Goal: Task Accomplishment & Management: Manage account settings

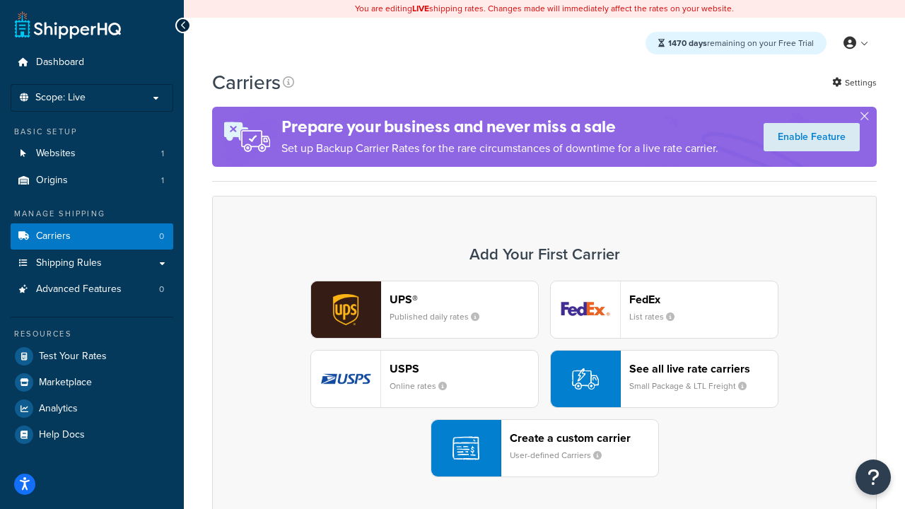
click at [544, 379] on div "UPS® Published daily rates FedEx List rates USPS Online rates See all live rate…" at bounding box center [544, 379] width 635 height 197
click at [703, 299] on header "FedEx" at bounding box center [703, 299] width 148 height 13
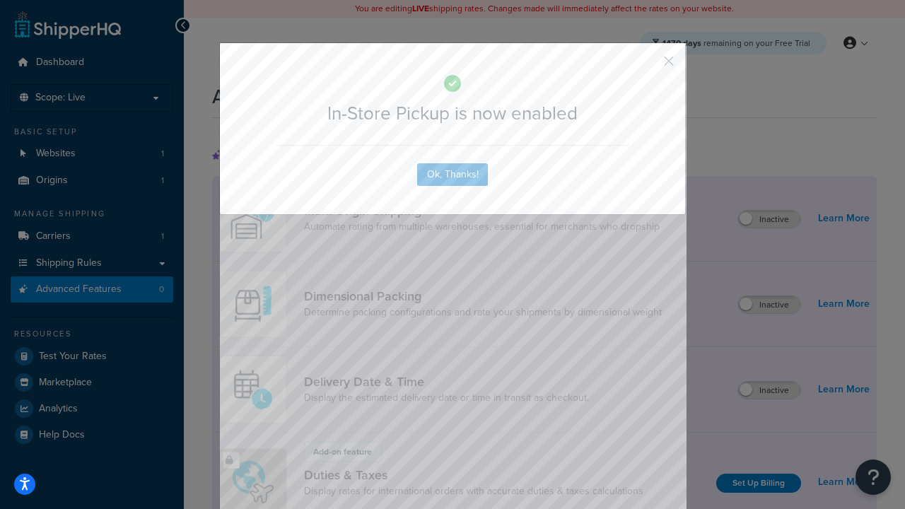
scroll to position [458, 0]
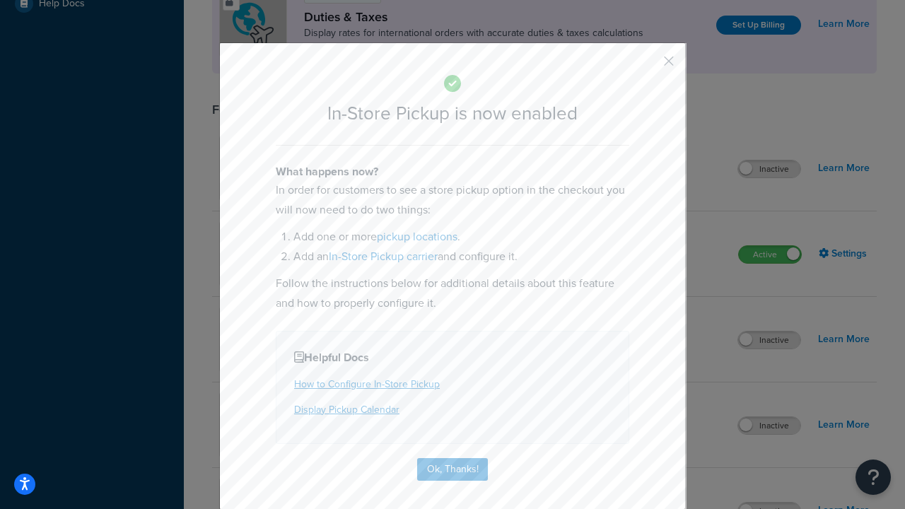
click at [648, 66] on button "button" at bounding box center [648, 66] width 4 height 4
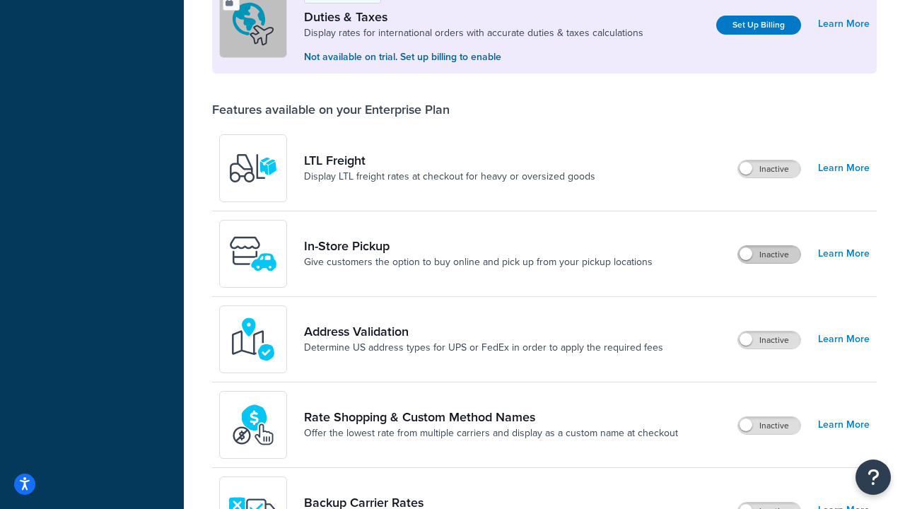
scroll to position [431, 0]
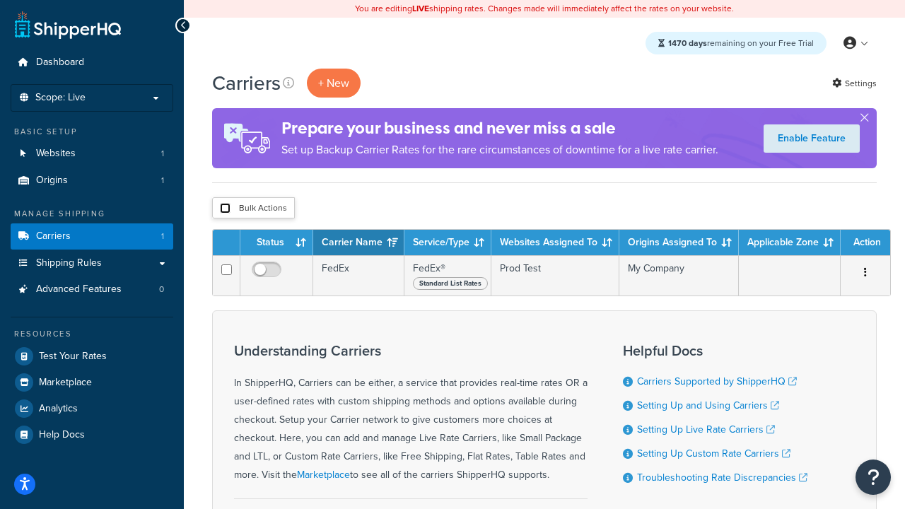
click at [225, 209] on input "checkbox" at bounding box center [225, 208] width 11 height 11
checkbox input "true"
click at [0, 0] on button "Delete" at bounding box center [0, 0] width 0 height 0
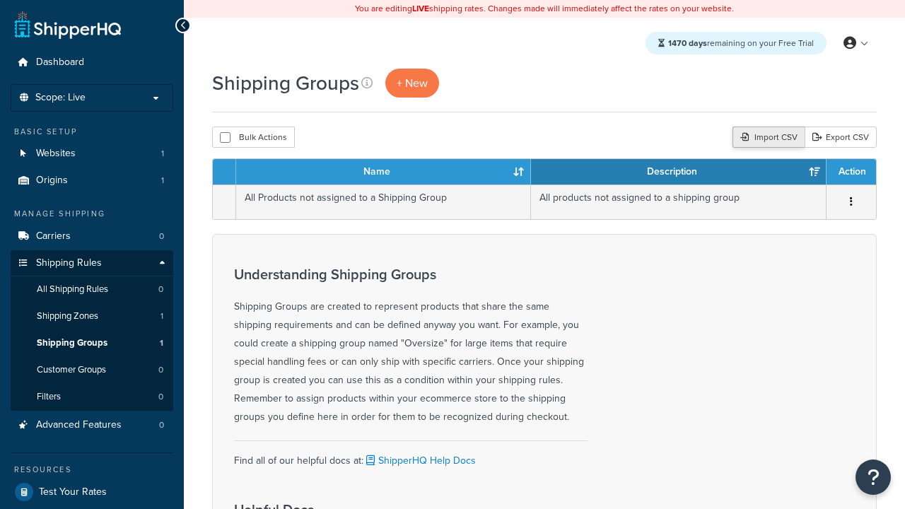
click at [766, 138] on div "Import CSV" at bounding box center [768, 137] width 72 height 21
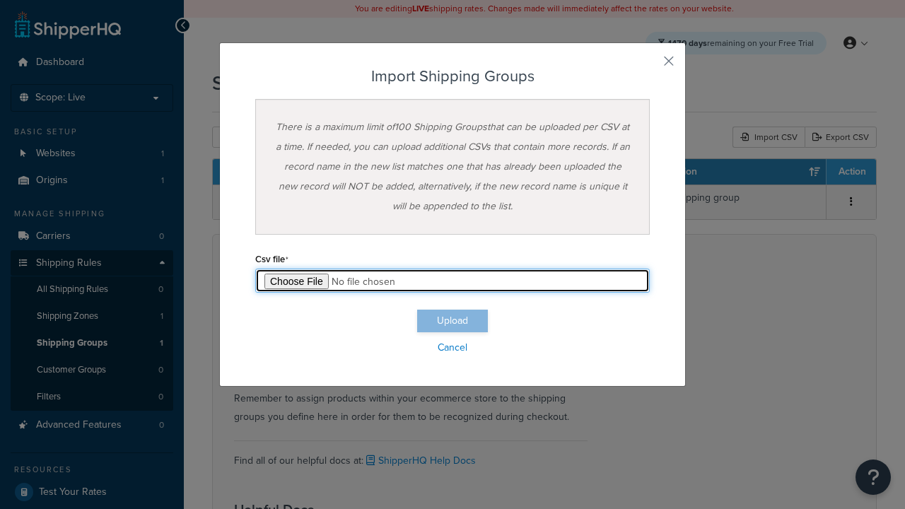
click at [452, 281] on input "file" at bounding box center [452, 281] width 394 height 24
type input "C:\fakepath\importShippingGroupsSuccess.csv"
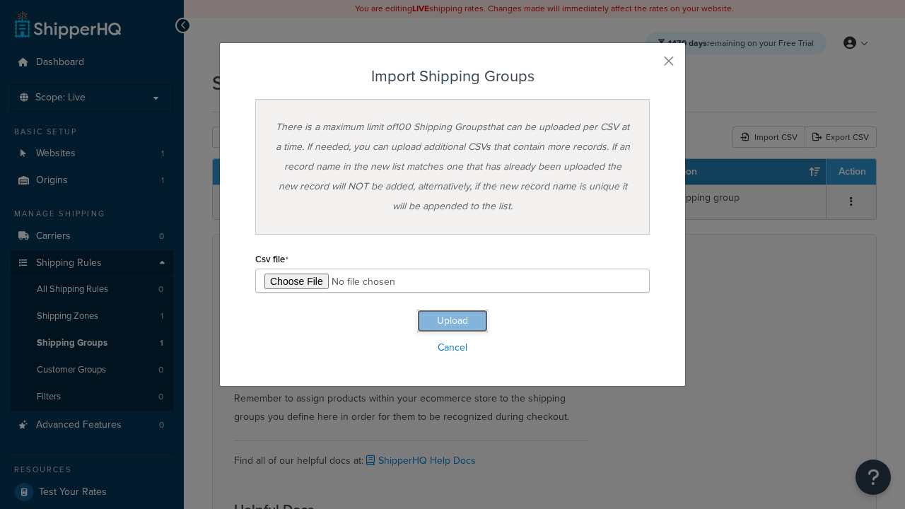
click at [452, 321] on button "Upload" at bounding box center [452, 321] width 71 height 23
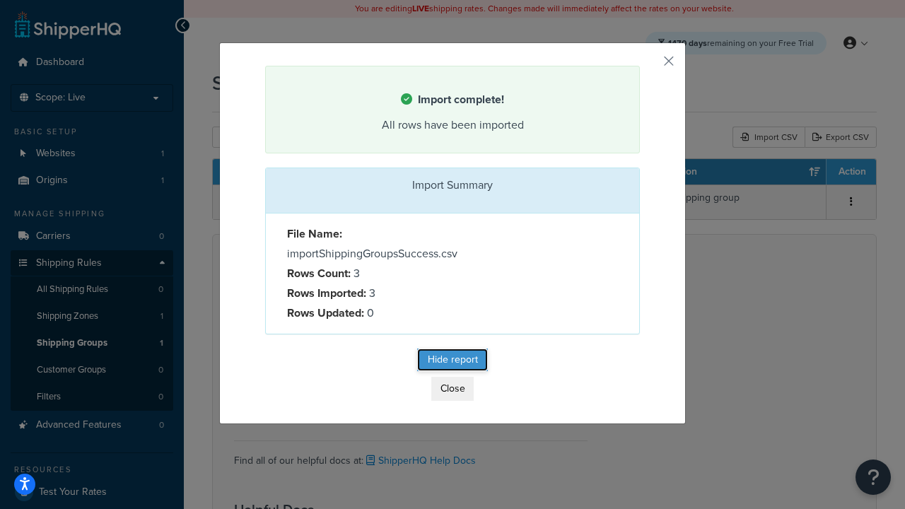
click at [452, 362] on button "Hide report" at bounding box center [452, 360] width 71 height 23
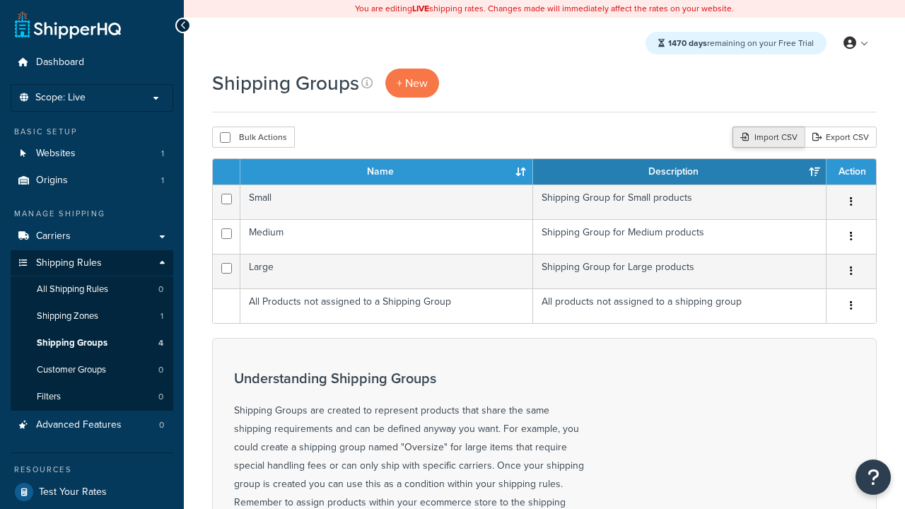
click at [766, 138] on div "Import CSV" at bounding box center [768, 137] width 72 height 21
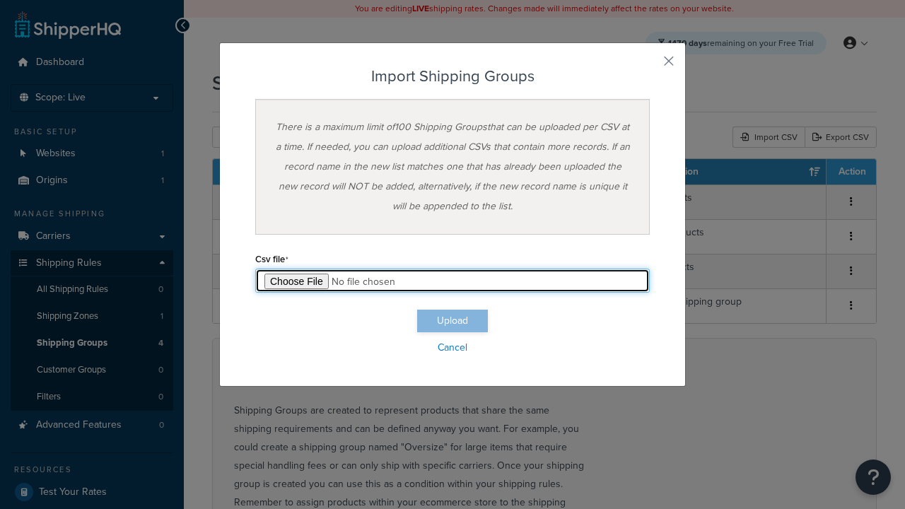
click at [452, 281] on input "file" at bounding box center [452, 281] width 394 height 24
type input "C:\fakepath\importShippingGroupsFailure.csv"
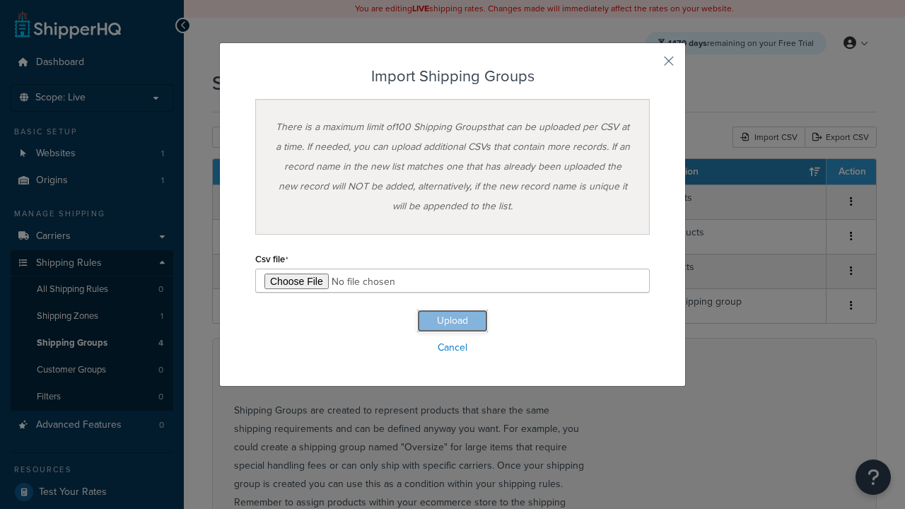
click at [452, 321] on button "Upload" at bounding box center [452, 321] width 71 height 23
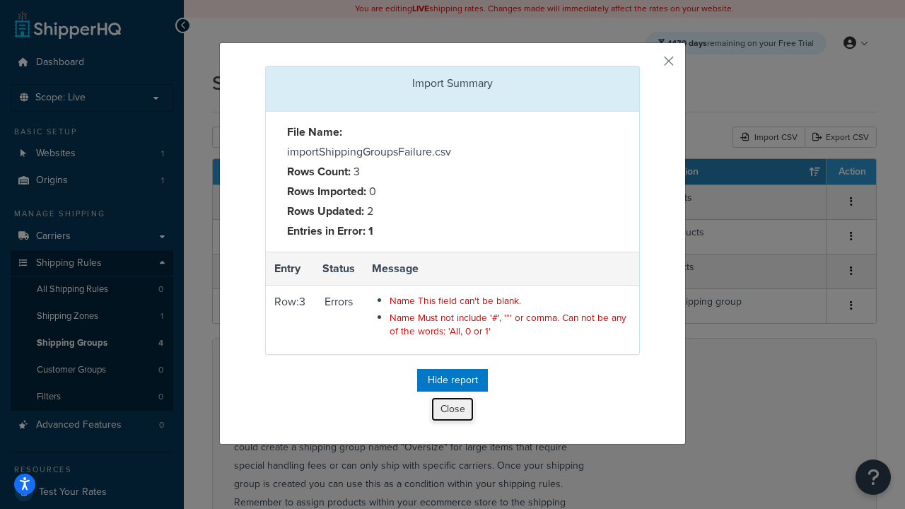
click at [452, 412] on button "Close" at bounding box center [452, 409] width 42 height 24
